Goal: Navigation & Orientation: Find specific page/section

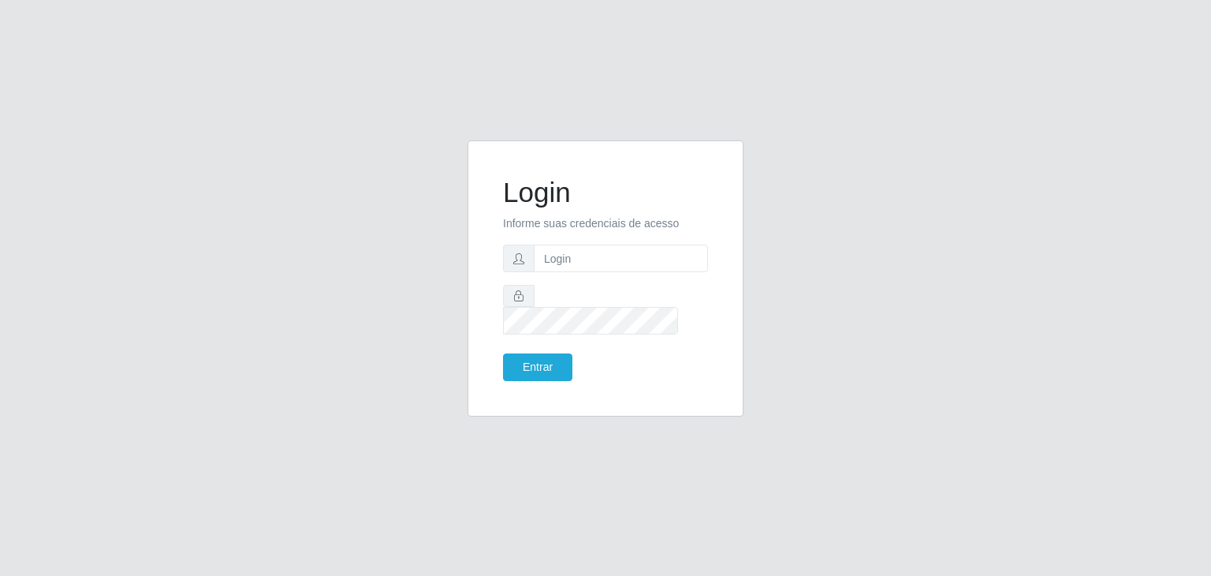
type input "[EMAIL_ADDRESS][PERSON_NAME][DOMAIN_NAME]"
click at [544, 353] on button "Entrar" at bounding box center [537, 367] width 69 height 28
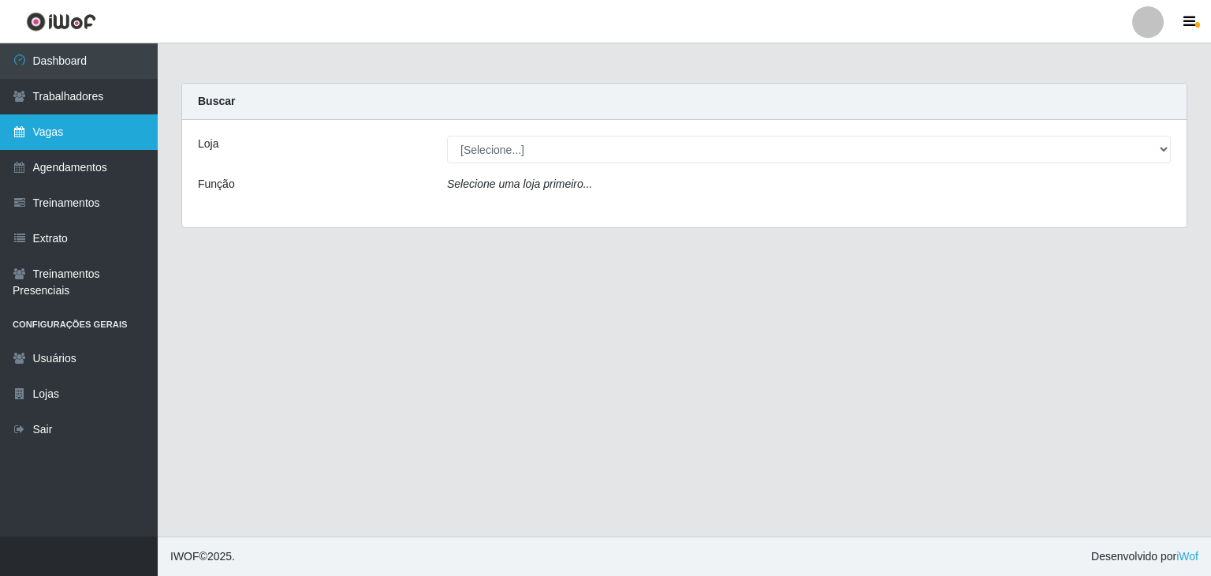
click at [95, 126] on link "Vagas" at bounding box center [79, 131] width 158 height 35
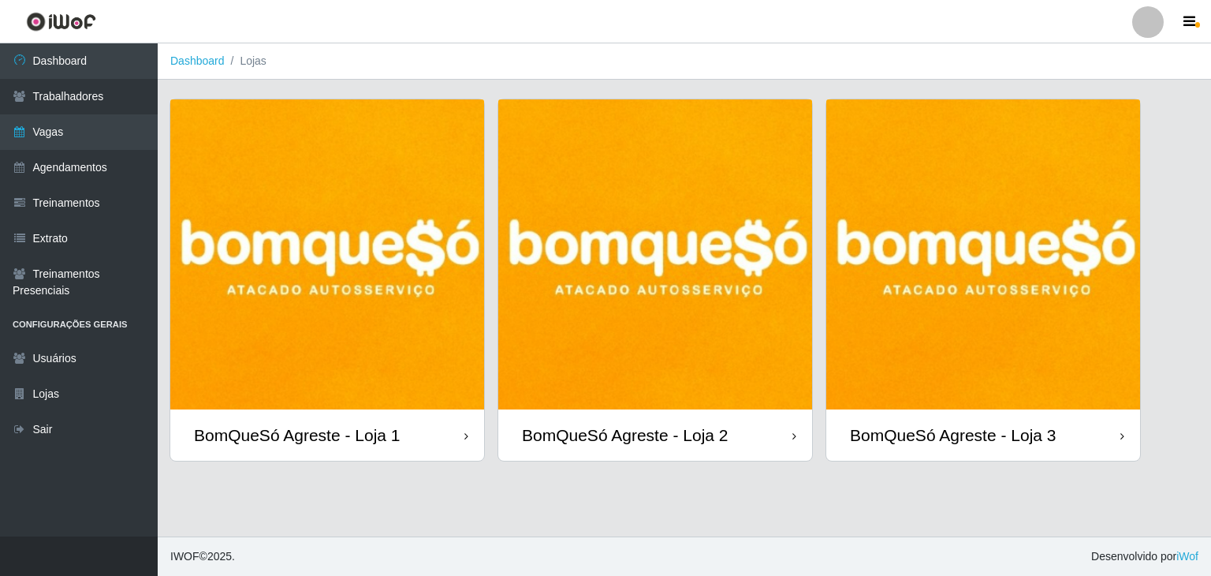
click at [347, 409] on div "BomQueSó Agreste - Loja 1" at bounding box center [327, 434] width 314 height 51
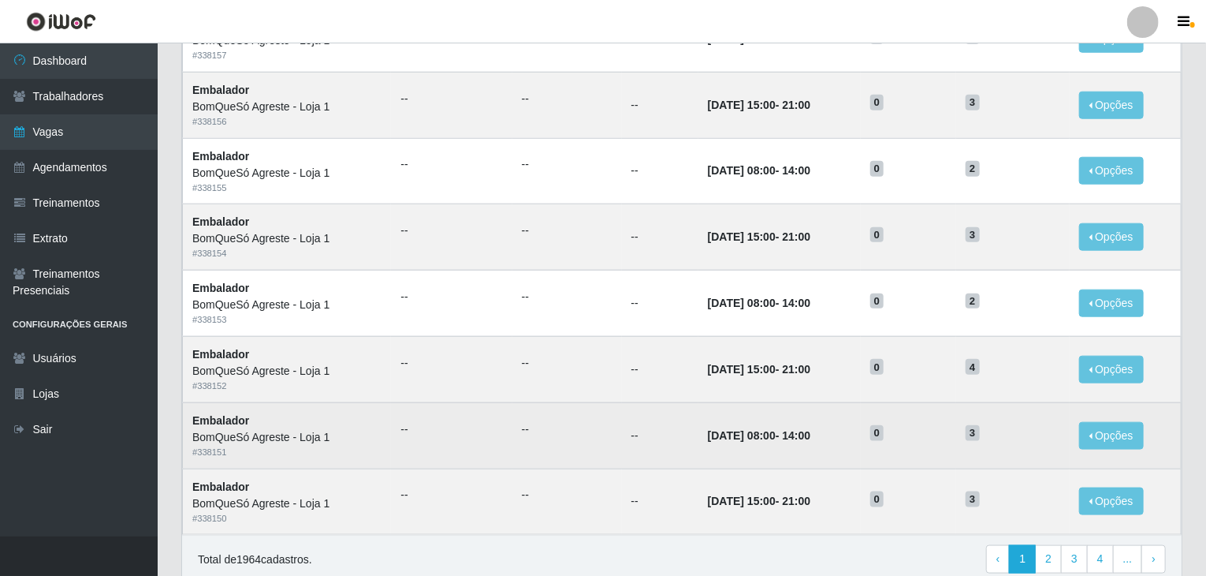
scroll to position [756, 0]
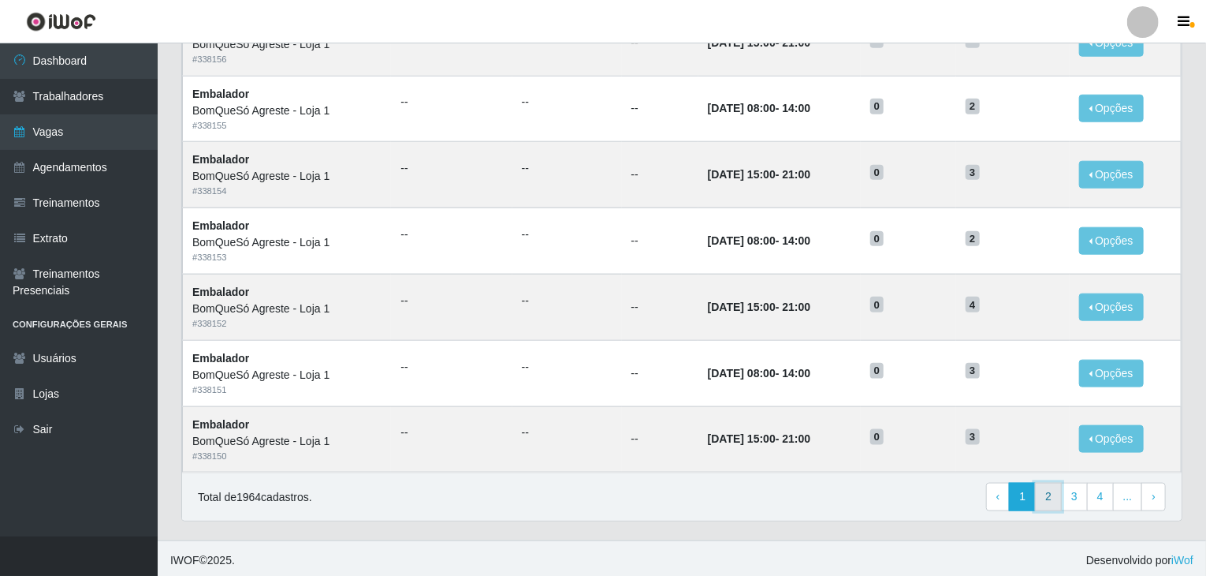
click at [1050, 482] on link "2" at bounding box center [1048, 496] width 27 height 28
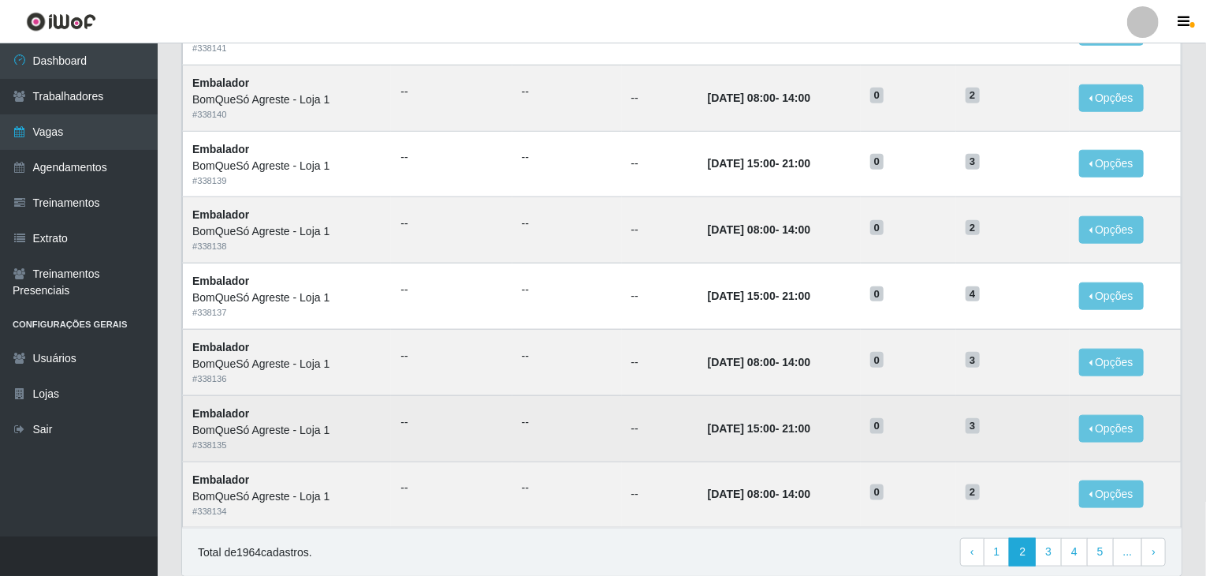
scroll to position [756, 0]
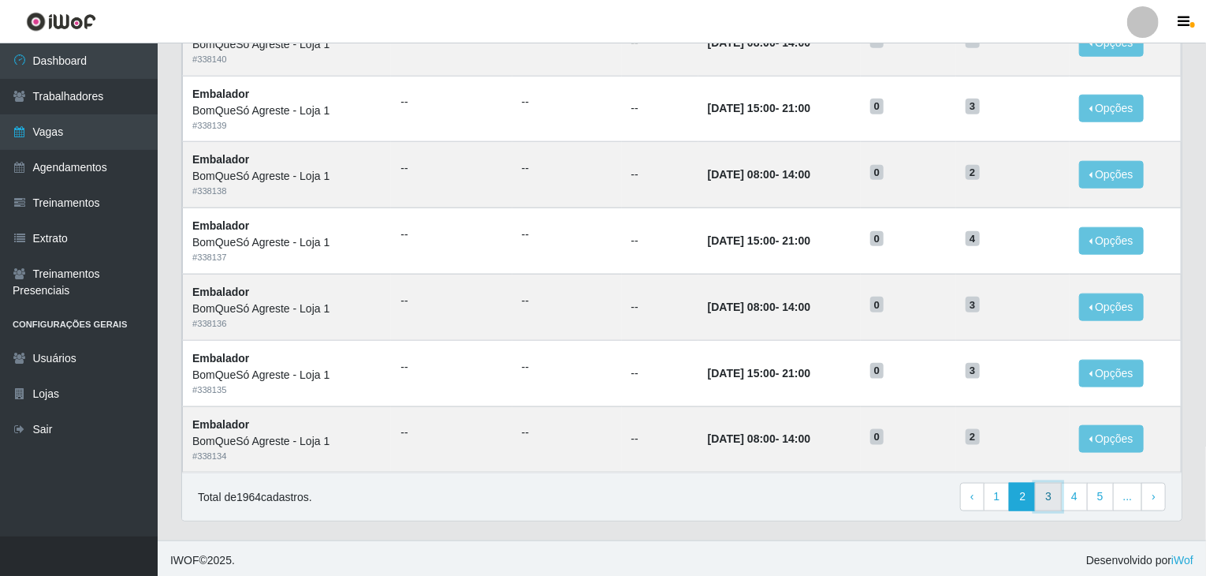
click at [1045, 485] on link "3" at bounding box center [1048, 496] width 27 height 28
